Goal: Task Accomplishment & Management: Complete application form

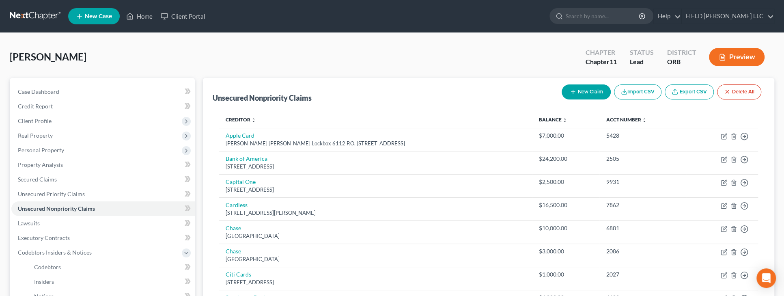
click at [570, 88] on icon "button" at bounding box center [573, 91] width 6 height 6
select select "0"
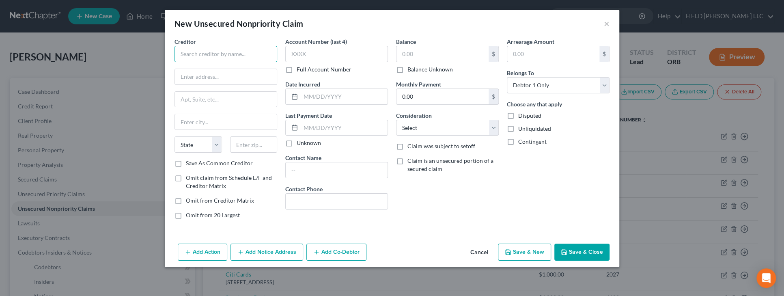
click at [201, 55] on input "text" at bounding box center [225, 54] width 103 height 16
type input "American Express"
type input "PO Box 60189"
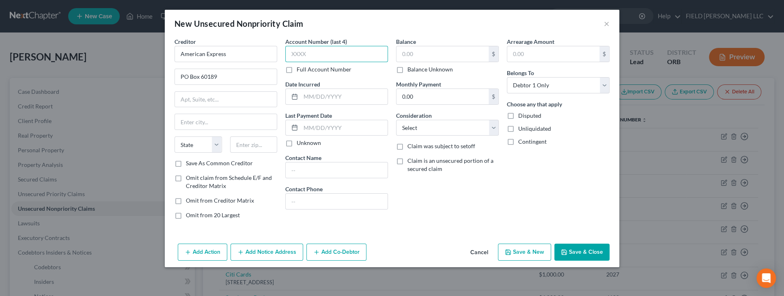
click at [299, 60] on input "text" at bounding box center [336, 54] width 103 height 16
type input "1005"
click at [297, 69] on label "Full Account Number" at bounding box center [324, 69] width 55 height 8
click at [300, 69] on input "Full Account Number" at bounding box center [302, 67] width 5 height 5
click at [291, 56] on input "1005" at bounding box center [336, 54] width 103 height 16
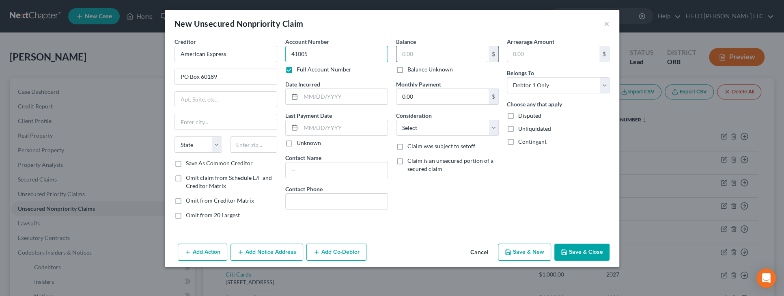
type input "41005"
click at [437, 53] on input "text" at bounding box center [442, 53] width 92 height 15
type input "27,000"
click at [507, 77] on select "Select Debtor 1 Only Debtor 2 Only Debtor 1 And Debtor 2 Only At Least One Of T…" at bounding box center [558, 85] width 103 height 16
select select "3"
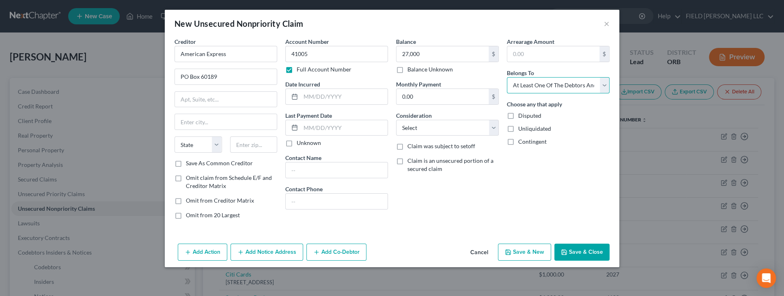
click option "At Least One Of The Debtors And Another" at bounding box center [0, 0] width 0 height 0
click at [242, 141] on input "text" at bounding box center [253, 144] width 47 height 16
type input "91716"
type input "City Of Industry"
select select "4"
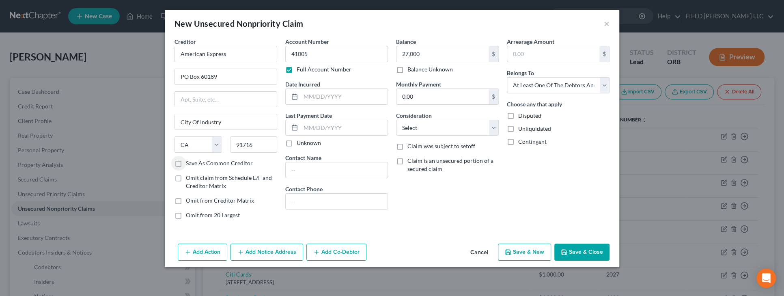
click at [338, 251] on button "Add Co-Debtor" at bounding box center [336, 251] width 60 height 17
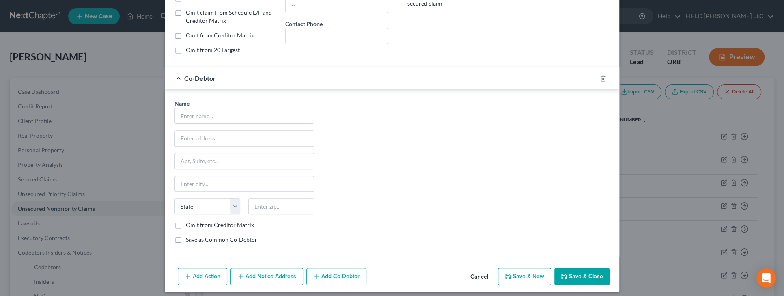
scroll to position [168, 0]
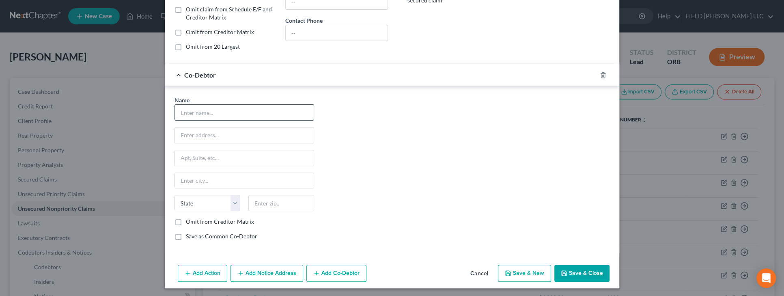
click at [241, 114] on input "text" at bounding box center [244, 112] width 139 height 15
click at [144, 261] on div "New Unsecured Nonpriority Claim × Creditor * American Express PO Box 60189 City…" at bounding box center [392, 148] width 784 height 296
click at [239, 113] on input "AJA Associates Group" at bounding box center [244, 112] width 139 height 15
type input "AJA Associates Group, LLC"
click at [218, 131] on input "text" at bounding box center [244, 134] width 139 height 15
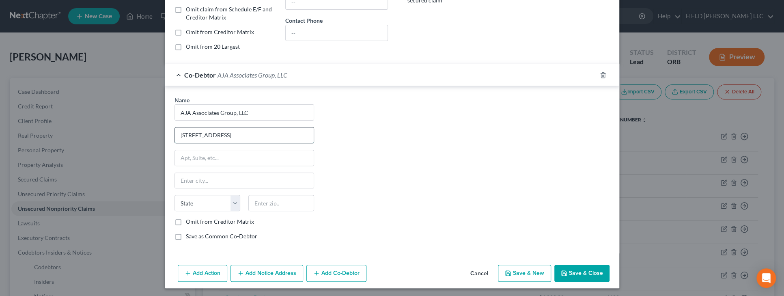
type input "[STREET_ADDRESS]"
type input "97267"
click at [186, 220] on label "Omit from Creditor Matrix" at bounding box center [220, 222] width 68 height 8
click at [189, 220] on input "Omit from Creditor Matrix" at bounding box center [191, 220] width 5 height 5
checkbox input "true"
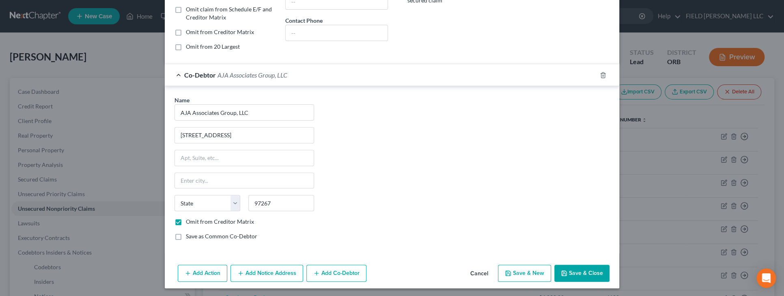
type input "[GEOGRAPHIC_DATA]"
select select "38"
click at [570, 271] on button "Save & Close" at bounding box center [581, 273] width 55 height 17
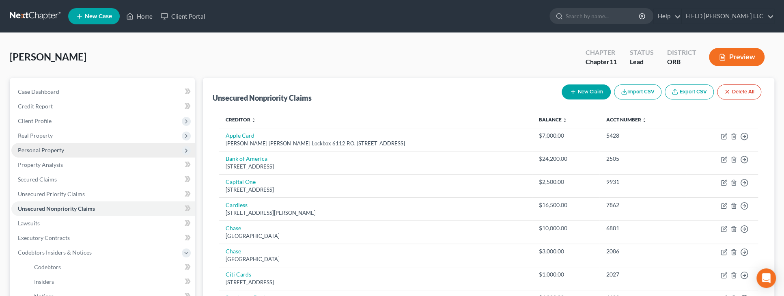
click at [43, 146] on span "Personal Property" at bounding box center [41, 149] width 46 height 7
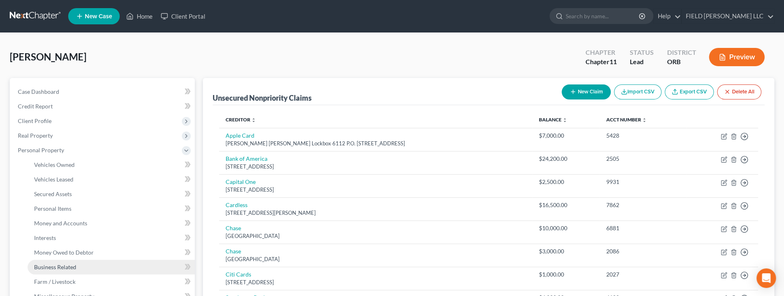
scroll to position [170, 0]
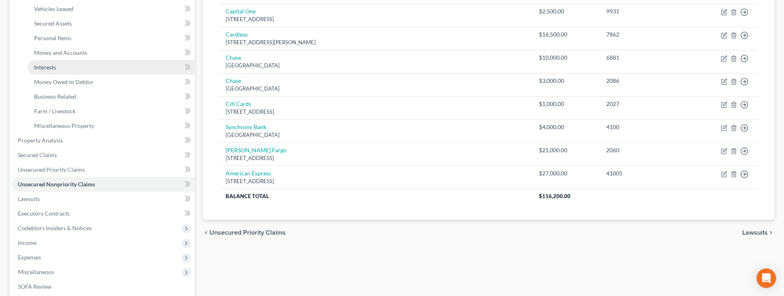
click at [54, 69] on span "Interests" at bounding box center [45, 67] width 22 height 7
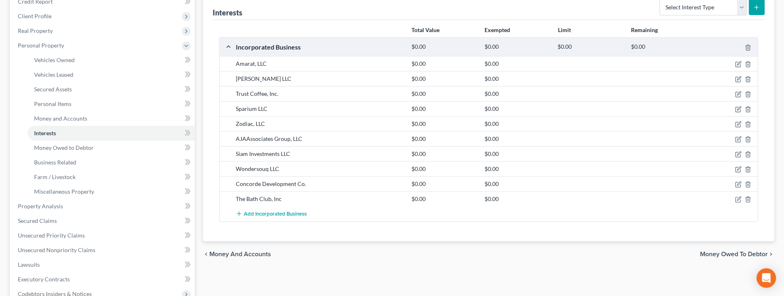
scroll to position [170, 0]
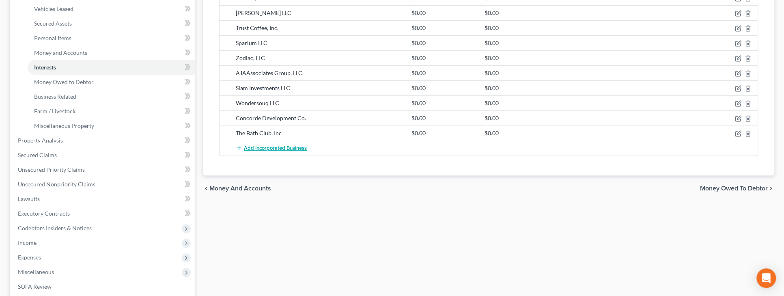
click at [285, 146] on span "Add Incorporated Business" at bounding box center [275, 148] width 63 height 6
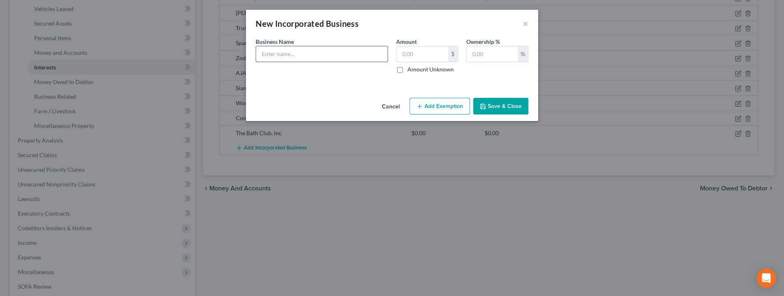
click at [292, 56] on input "text" at bounding box center [321, 53] width 131 height 15
type input "LTKM LLC"
click at [407, 69] on label "Amount Unknown" at bounding box center [430, 69] width 46 height 8
click at [411, 69] on input "Amount Unknown" at bounding box center [413, 67] width 5 height 5
checkbox input "true"
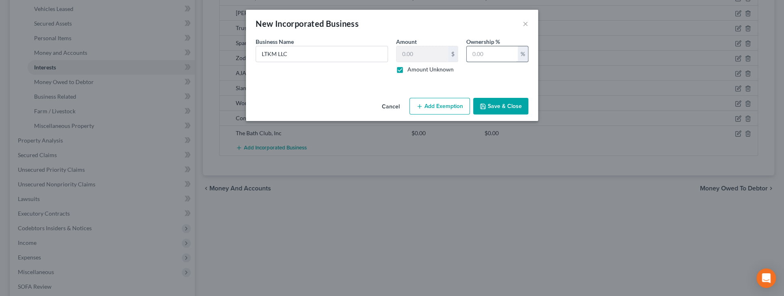
click at [474, 55] on input "text" at bounding box center [492, 53] width 51 height 15
type input "100"
click at [496, 103] on button "Save & Close" at bounding box center [500, 106] width 55 height 17
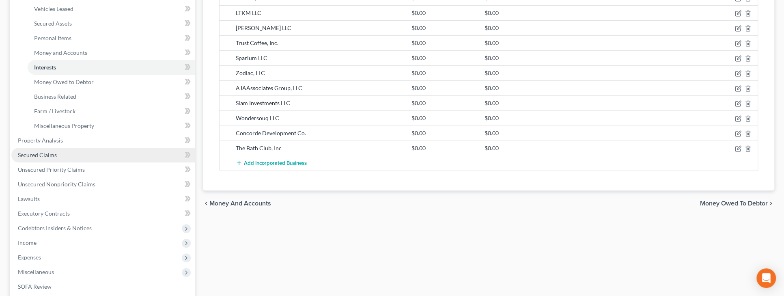
scroll to position [0, 0]
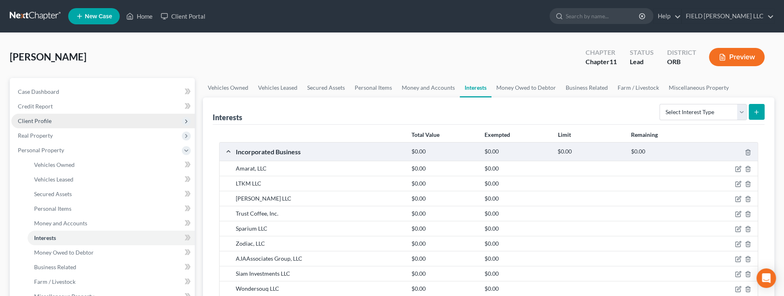
click at [71, 119] on span "Client Profile" at bounding box center [102, 121] width 183 height 15
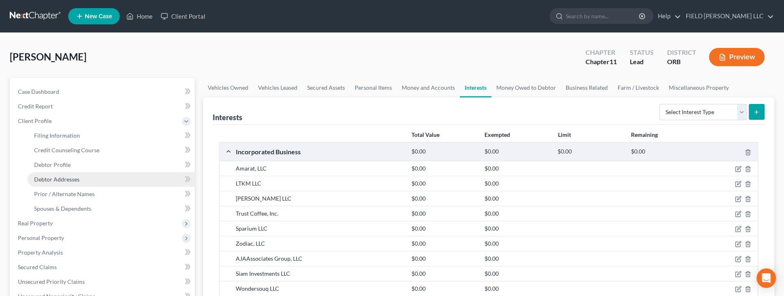
click at [72, 180] on span "Debtor Addresses" at bounding box center [56, 179] width 45 height 7
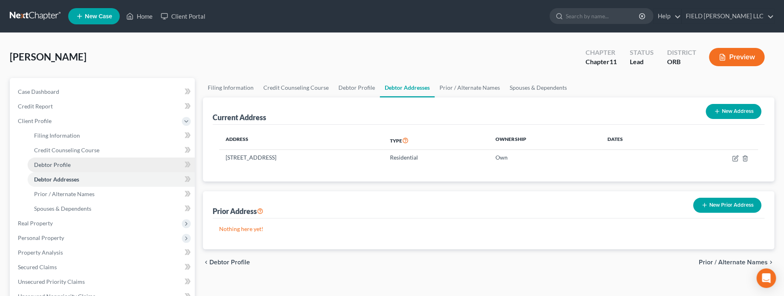
click at [68, 164] on span "Debtor Profile" at bounding box center [52, 164] width 37 height 7
select select "0"
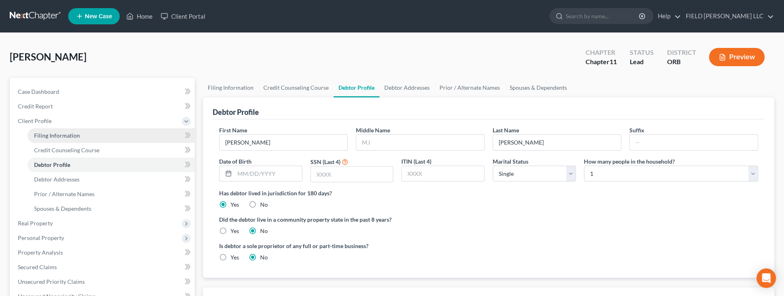
click at [64, 138] on span "Filing Information" at bounding box center [57, 135] width 46 height 7
select select "1"
select select "0"
select select "1"
select select "38"
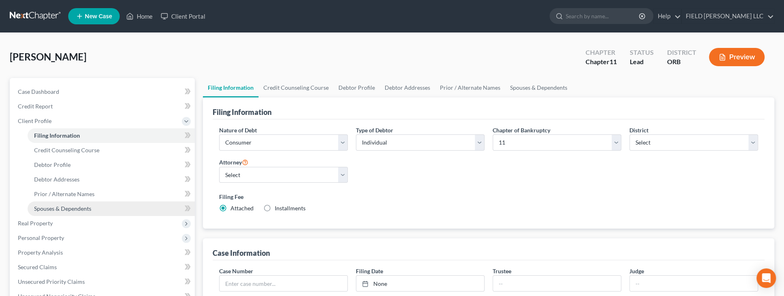
click at [80, 207] on span "Spouses & Dependents" at bounding box center [62, 208] width 57 height 7
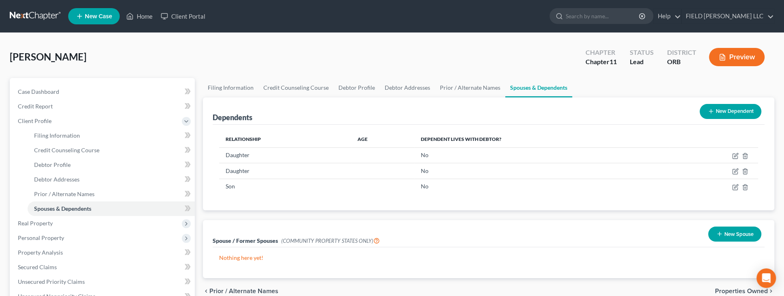
scroll to position [170, 0]
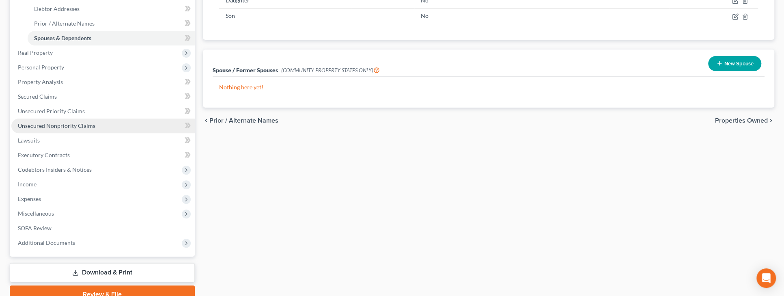
click at [79, 125] on span "Unsecured Nonpriority Claims" at bounding box center [57, 125] width 78 height 7
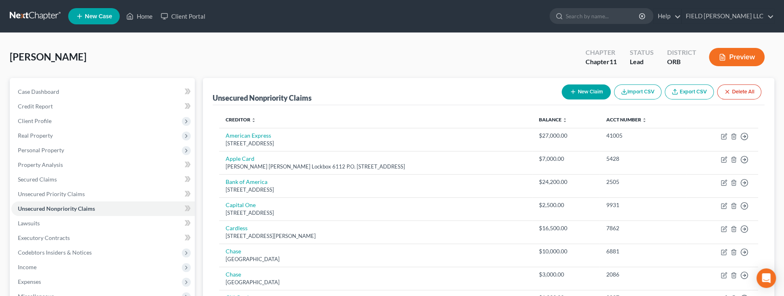
click at [592, 95] on button "New Claim" at bounding box center [586, 91] width 49 height 15
select select "0"
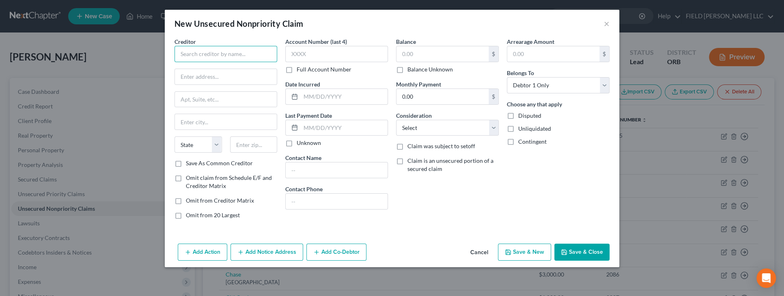
click at [258, 53] on input "text" at bounding box center [225, 54] width 103 height 16
type input "[PERSON_NAME] American Express"
type input "PO Box 650448"
type input "75265"
type input "[GEOGRAPHIC_DATA]"
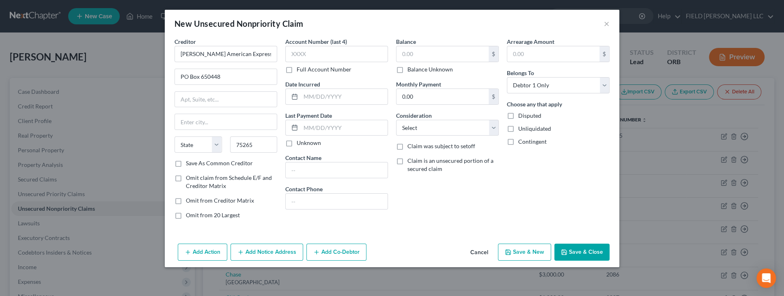
select select "45"
click at [297, 69] on label "Full Account Number" at bounding box center [324, 69] width 55 height 8
click at [300, 69] on input "Full Account Number" at bounding box center [302, 67] width 5 height 5
click at [293, 57] on input "text" at bounding box center [336, 54] width 103 height 16
type input "21005"
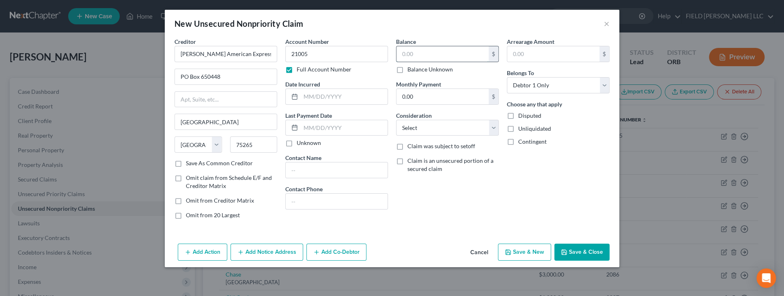
click at [429, 53] on input "text" at bounding box center [442, 53] width 92 height 15
type input "3,000"
click at [507, 77] on select "Select Debtor 1 Only Debtor 2 Only Debtor 1 And Debtor 2 Only At Least One Of T…" at bounding box center [558, 85] width 103 height 16
select select "3"
click option "At Least One Of The Debtors And Another" at bounding box center [0, 0] width 0 height 0
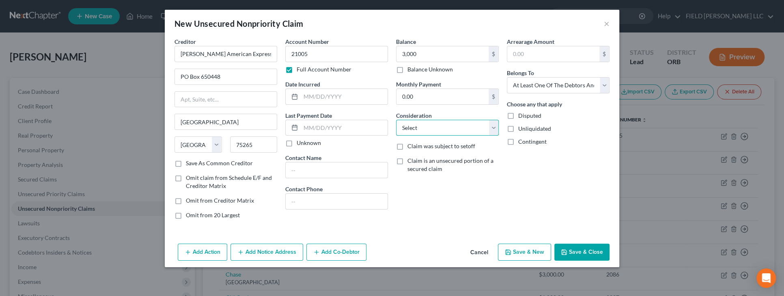
click at [396, 120] on select "Select Cable / Satellite Services Collection Agency Credit Card Debt Debt Couns…" at bounding box center [447, 128] width 103 height 16
select select "2"
click option "Credit Card Debt" at bounding box center [0, 0] width 0 height 0
click at [594, 254] on button "Save & Close" at bounding box center [581, 251] width 55 height 17
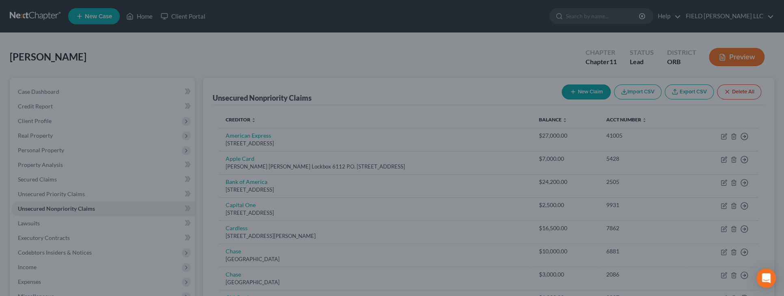
type input "3,000.00"
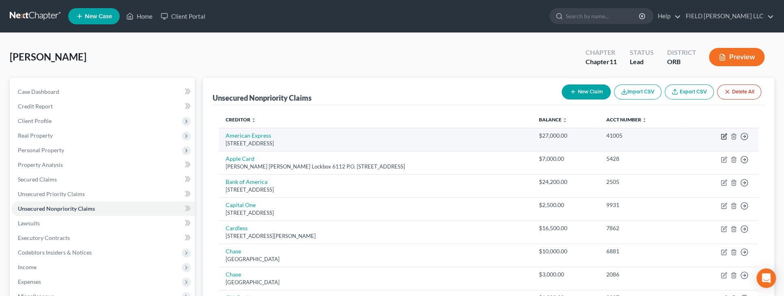
click at [724, 137] on icon "button" at bounding box center [724, 136] width 6 height 6
select select "4"
select select "3"
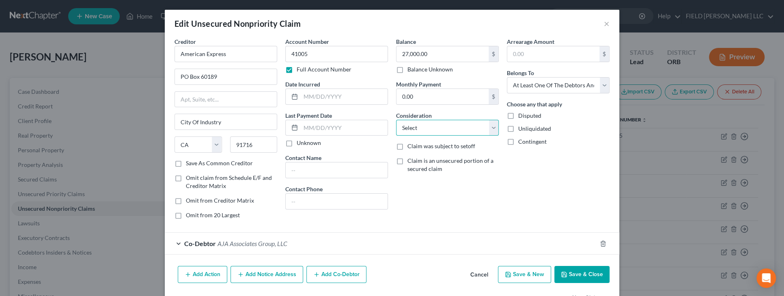
click at [396, 120] on select "Select Cable / Satellite Services Collection Agency Credit Card Debt Debt Couns…" at bounding box center [447, 128] width 103 height 16
select select "2"
click option "Credit Card Debt" at bounding box center [0, 0] width 0 height 0
click at [573, 273] on button "Save & Close" at bounding box center [581, 274] width 55 height 17
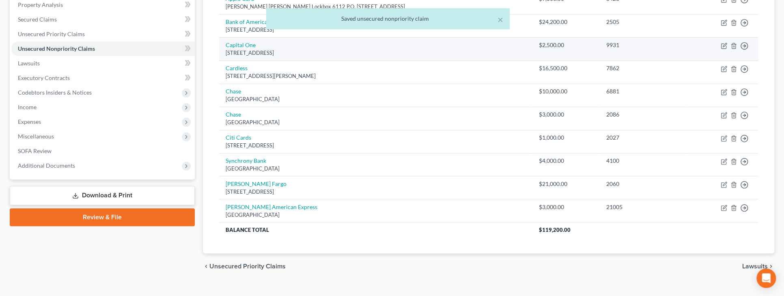
scroll to position [173, 0]
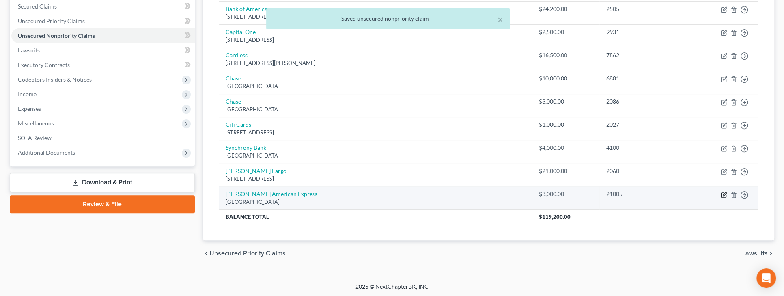
click at [725, 192] on icon "button" at bounding box center [724, 195] width 6 height 6
select select "45"
select select "2"
select select "3"
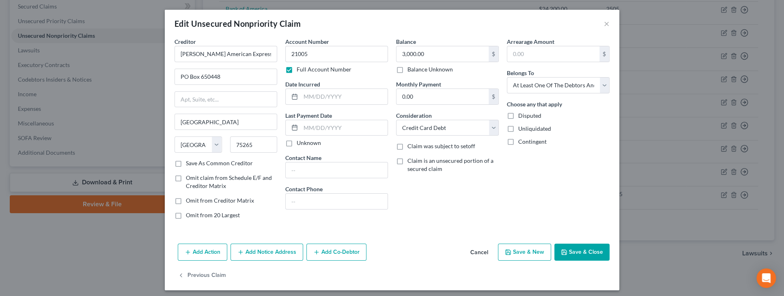
click at [340, 253] on button "Add Co-Debtor" at bounding box center [336, 251] width 60 height 17
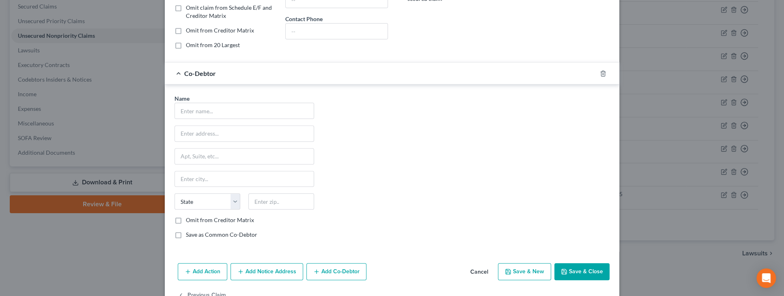
scroll to position [170, 0]
click at [238, 110] on input "text" at bounding box center [244, 110] width 139 height 15
type input "LTKM LLC"
click at [280, 134] on input "text" at bounding box center [244, 132] width 139 height 15
type input "[STREET_ADDRESS]"
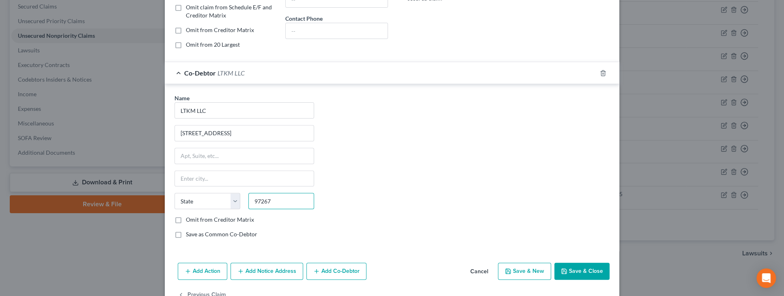
type input "97267"
type input "[GEOGRAPHIC_DATA]"
select select "38"
click at [186, 218] on label "Omit from Creditor Matrix" at bounding box center [220, 219] width 68 height 8
click at [189, 218] on input "Omit from Creditor Matrix" at bounding box center [191, 217] width 5 height 5
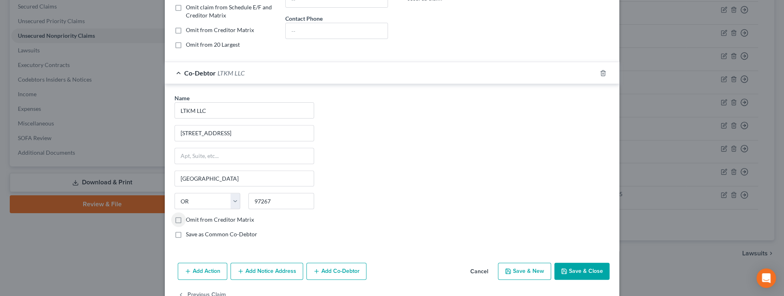
checkbox input "true"
click at [582, 272] on button "Save & Close" at bounding box center [581, 271] width 55 height 17
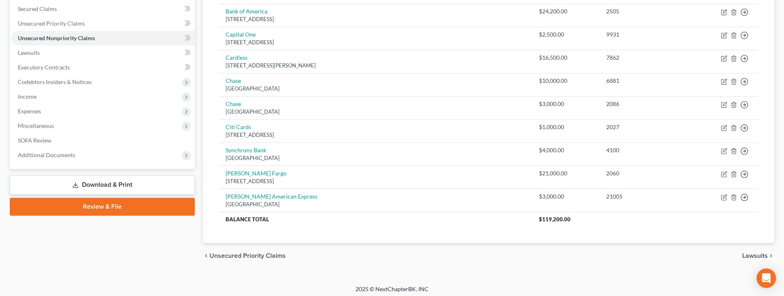
scroll to position [0, 0]
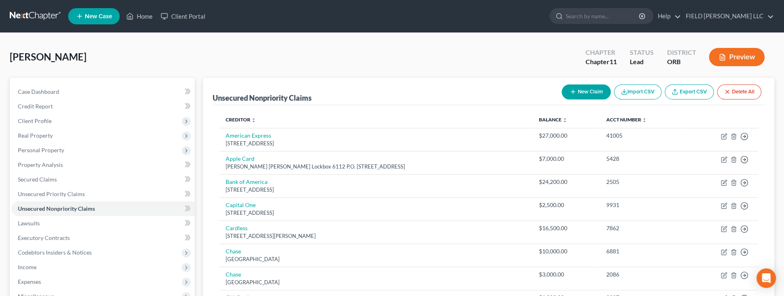
click at [587, 92] on button "New Claim" at bounding box center [586, 91] width 49 height 15
select select "0"
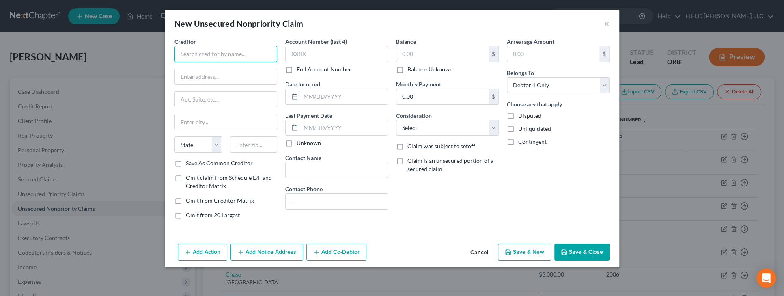
click at [194, 54] on input "text" at bounding box center [225, 54] width 103 height 16
type input "Bank of America"
type input "PO Box 851001"
type input "75285"
type input "[GEOGRAPHIC_DATA]"
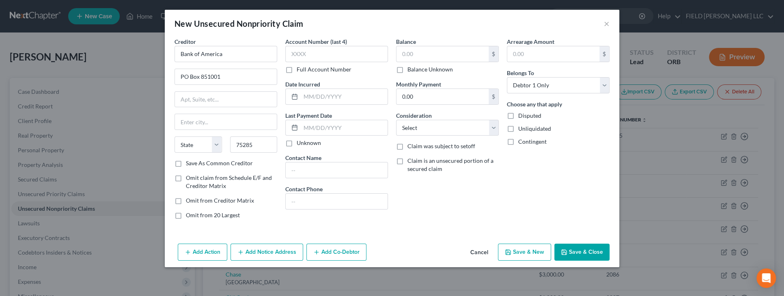
select select "45"
click at [302, 55] on input "text" at bounding box center [336, 54] width 103 height 16
type input "0346"
click at [446, 54] on input "text" at bounding box center [442, 53] width 92 height 15
type input "5,000"
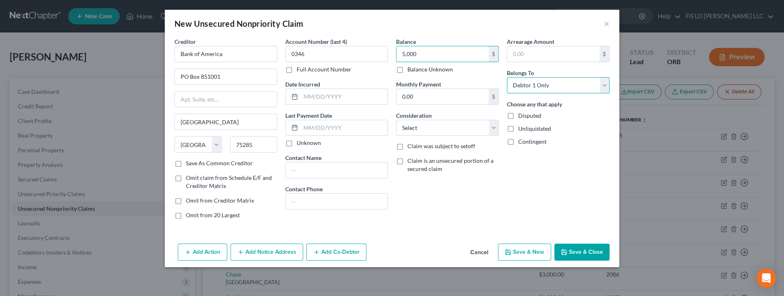
click at [507, 77] on select "Select Debtor 1 Only Debtor 2 Only Debtor 1 And Debtor 2 Only At Least One Of T…" at bounding box center [558, 85] width 103 height 16
select select "3"
click option "At Least One Of The Debtors And Another" at bounding box center [0, 0] width 0 height 0
click at [346, 252] on button "Add Co-Debtor" at bounding box center [336, 251] width 60 height 17
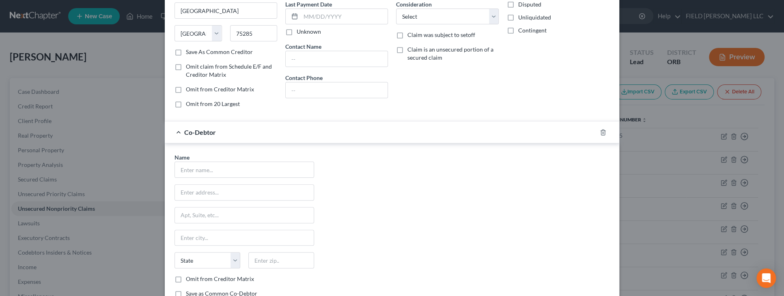
scroll to position [168, 0]
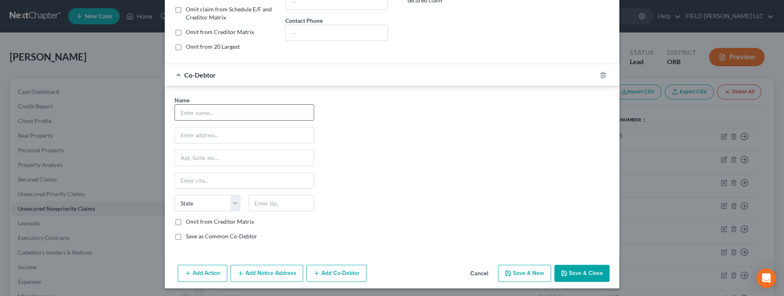
click at [227, 108] on input "text" at bounding box center [244, 112] width 139 height 15
type input "Ayah Shadfan"
type input "[STREET_ADDRESS]"
type input "97267"
type input "[GEOGRAPHIC_DATA]"
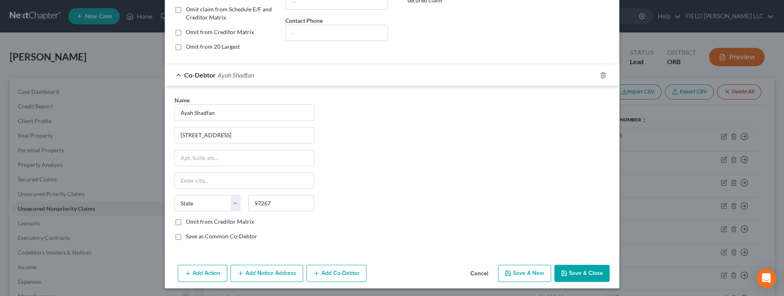
select select "38"
click at [576, 273] on button "Save & Close" at bounding box center [581, 273] width 55 height 17
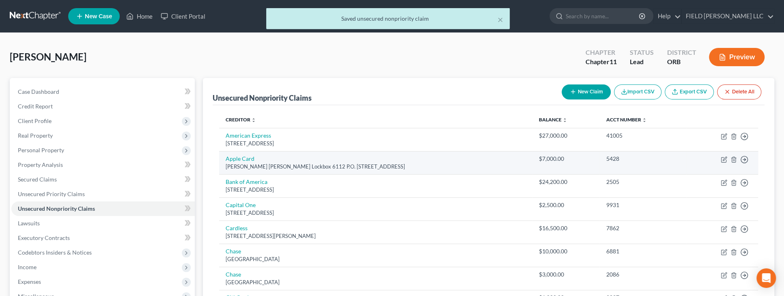
scroll to position [0, 0]
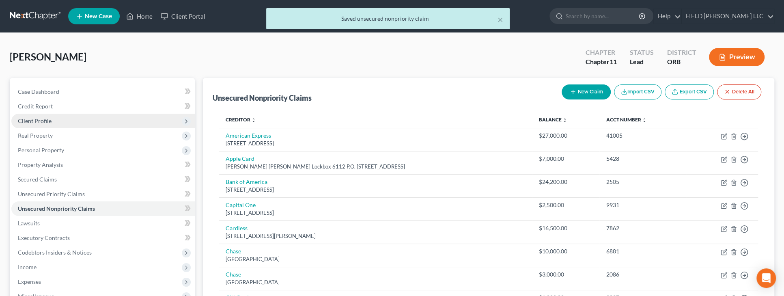
click at [50, 119] on span "Client Profile" at bounding box center [35, 120] width 34 height 7
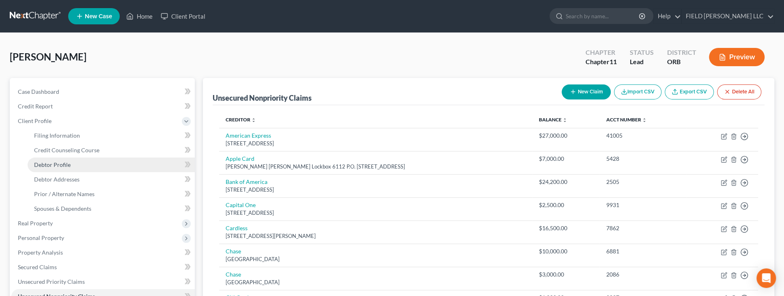
click at [60, 162] on span "Debtor Profile" at bounding box center [52, 164] width 37 height 7
select select "0"
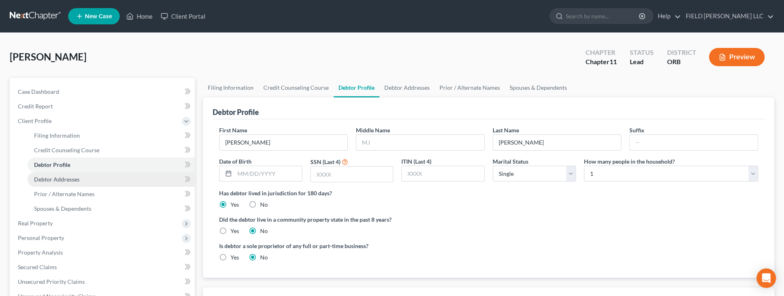
click at [60, 177] on span "Debtor Addresses" at bounding box center [56, 179] width 45 height 7
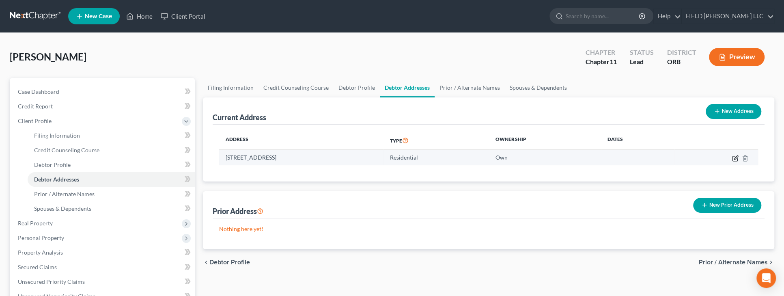
click at [734, 158] on icon "button" at bounding box center [736, 157] width 4 height 4
select select "38"
select select "2"
select select "0"
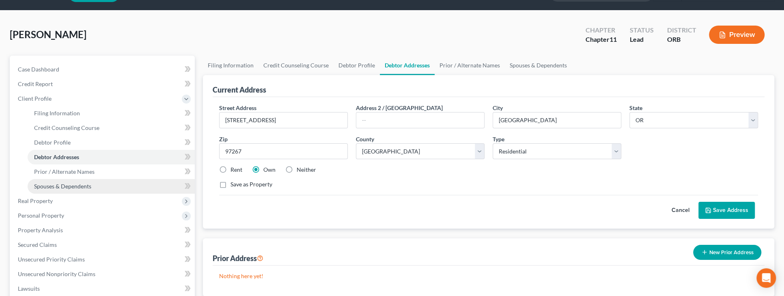
scroll to position [207, 0]
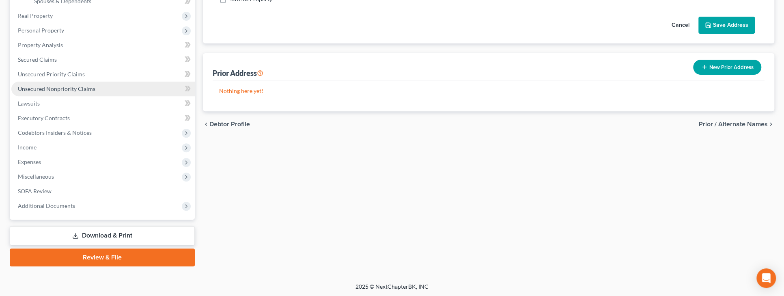
click at [71, 86] on span "Unsecured Nonpriority Claims" at bounding box center [57, 88] width 78 height 7
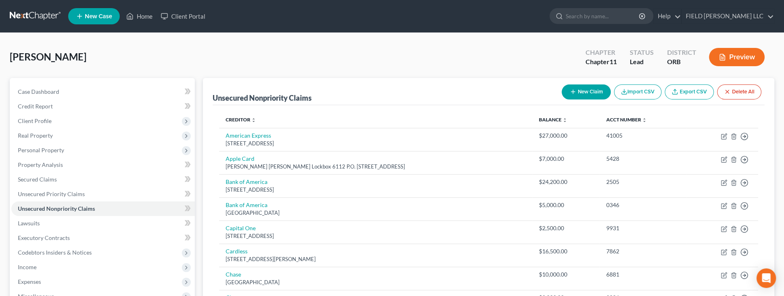
click at [589, 91] on button "New Claim" at bounding box center [586, 91] width 49 height 15
select select "0"
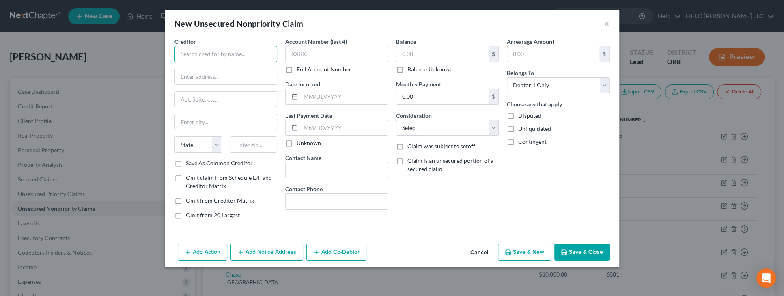
click at [228, 52] on input "text" at bounding box center [225, 54] width 103 height 16
type input "[PERSON_NAME] Fargo"
drag, startPoint x: 199, startPoint y: 81, endPoint x: 159, endPoint y: 71, distance: 40.5
click at [175, 71] on input "PO" at bounding box center [226, 76] width 102 height 15
paste input "[STREET_ADDRESS][PERSON_NAME]"
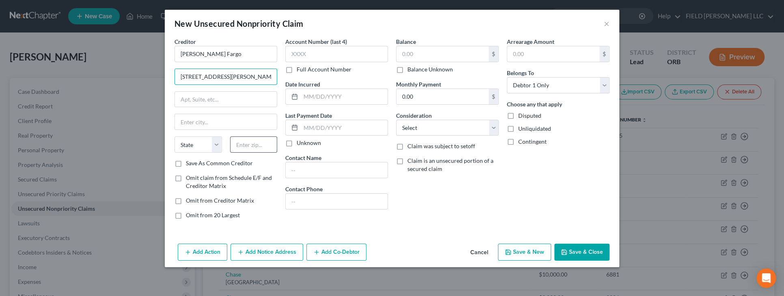
type input "[STREET_ADDRESS][PERSON_NAME]"
click at [265, 145] on input "text" at bounding box center [253, 144] width 47 height 16
type input "94104"
click at [309, 58] on input "text" at bounding box center [336, 54] width 103 height 16
type input "[GEOGRAPHIC_DATA]"
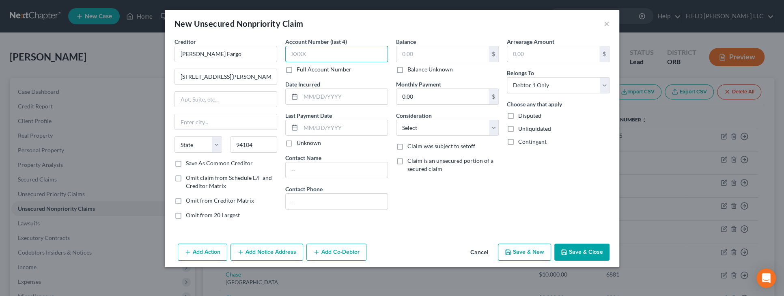
select select "4"
type input "9612"
click at [297, 71] on label "Full Account Number" at bounding box center [324, 69] width 55 height 8
click at [300, 71] on input "Full Account Number" at bounding box center [302, 67] width 5 height 5
click at [328, 54] on input "9612" at bounding box center [336, 54] width 103 height 16
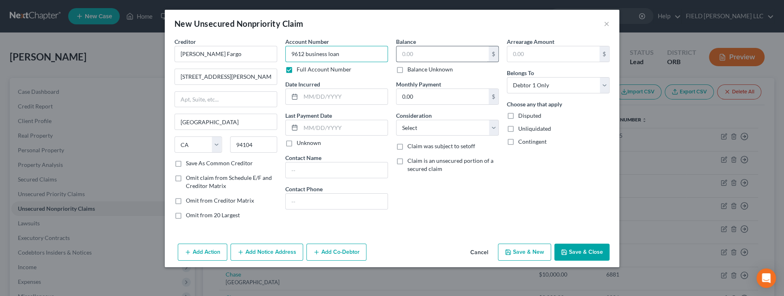
type input "9612 business loan"
click at [466, 56] on input "text" at bounding box center [442, 53] width 92 height 15
type input "20,000"
click at [507, 77] on select "Select Debtor 1 Only Debtor 2 Only Debtor 1 And Debtor 2 Only At Least One Of T…" at bounding box center [558, 85] width 103 height 16
select select "3"
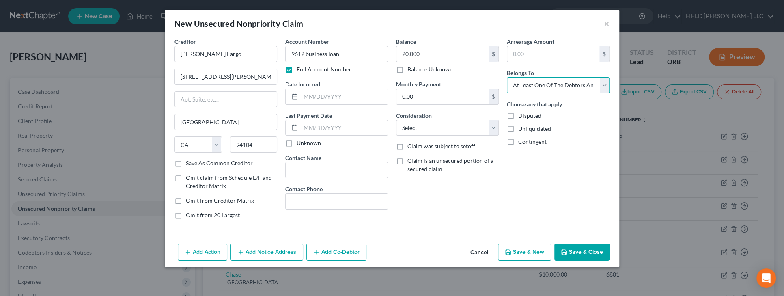
click option "At Least One Of The Debtors And Another" at bounding box center [0, 0] width 0 height 0
click at [330, 250] on button "Add Co-Debtor" at bounding box center [336, 251] width 60 height 17
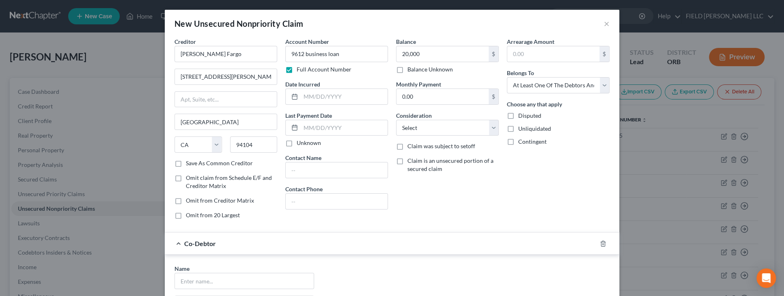
scroll to position [168, 0]
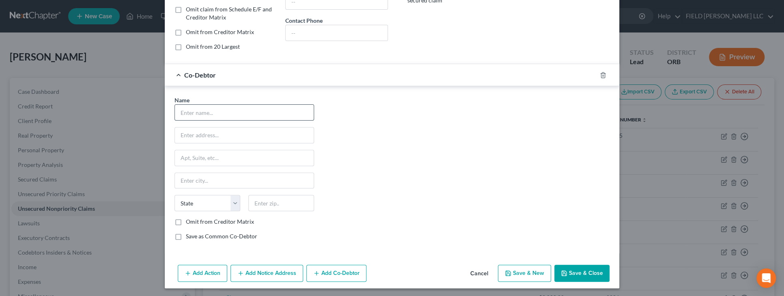
click at [200, 114] on input "text" at bounding box center [244, 112] width 139 height 15
type input "AJA Associates Group, LLC"
click at [233, 131] on input "text" at bounding box center [244, 134] width 139 height 15
type input "[STREET_ADDRESS]"
type input "97267"
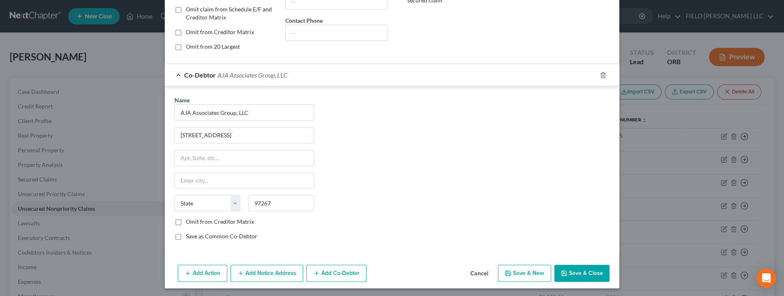
click at [186, 220] on label "Omit from Creditor Matrix" at bounding box center [220, 222] width 68 height 8
click at [189, 220] on input "Omit from Creditor Matrix" at bounding box center [191, 220] width 5 height 5
checkbox input "true"
type input "[GEOGRAPHIC_DATA]"
select select "38"
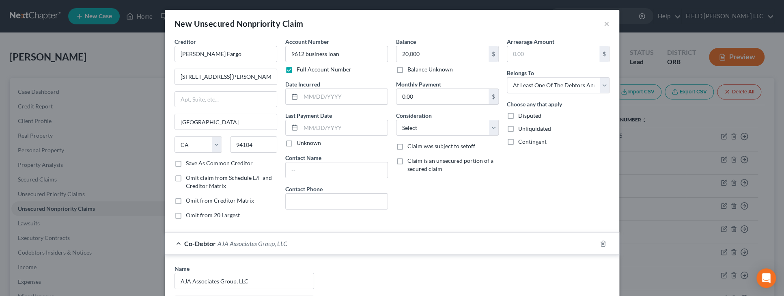
scroll to position [0, 0]
click at [396, 120] on select "Select Cable / Satellite Services Collection Agency Credit Card Debt Debt Couns…" at bounding box center [447, 128] width 103 height 16
select select "10"
click option "Monies Loaned / Advanced" at bounding box center [0, 0] width 0 height 0
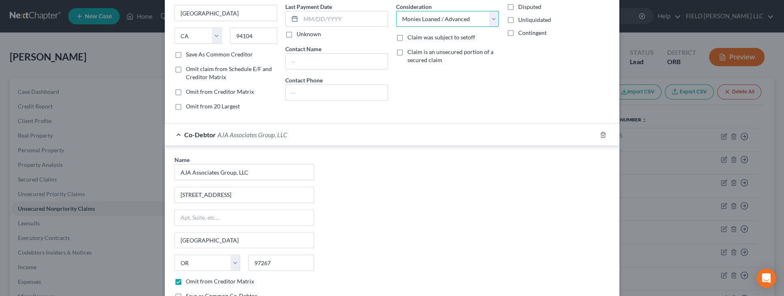
scroll to position [168, 0]
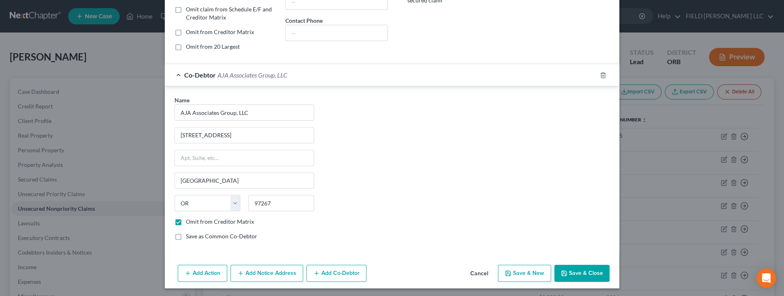
click at [573, 271] on button "Save & Close" at bounding box center [581, 273] width 55 height 17
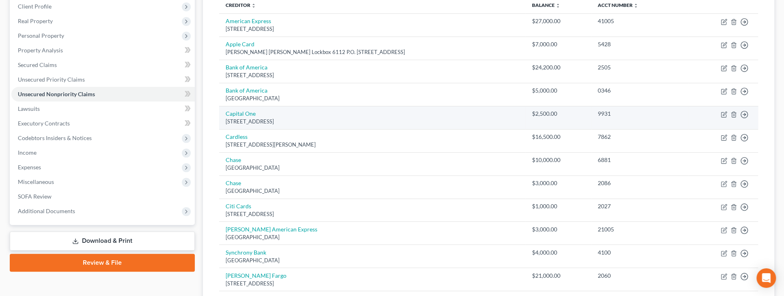
scroll to position [0, 0]
